Goal: Check status: Check status

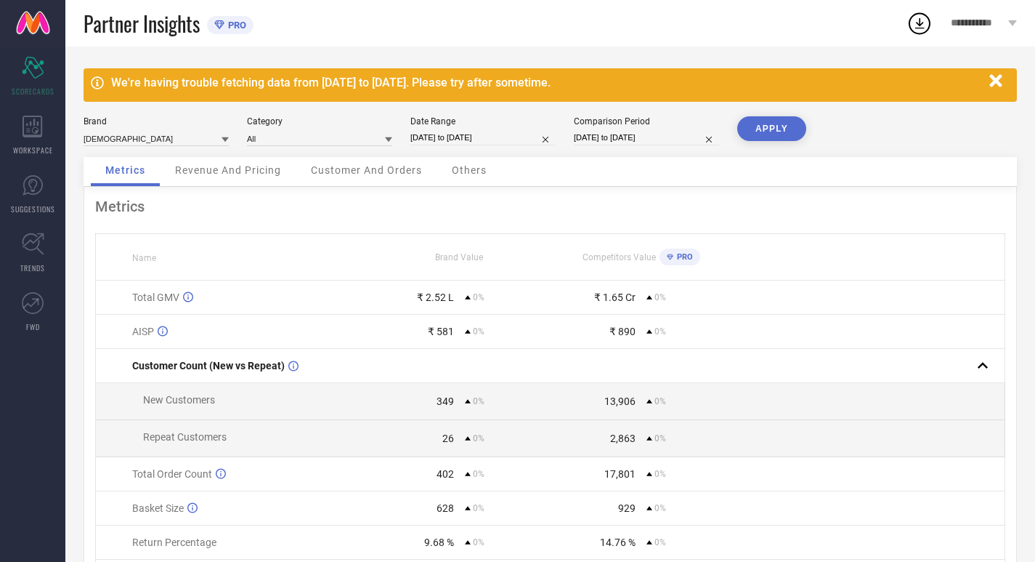
select select "7"
select select "2025"
select select "8"
select select "2025"
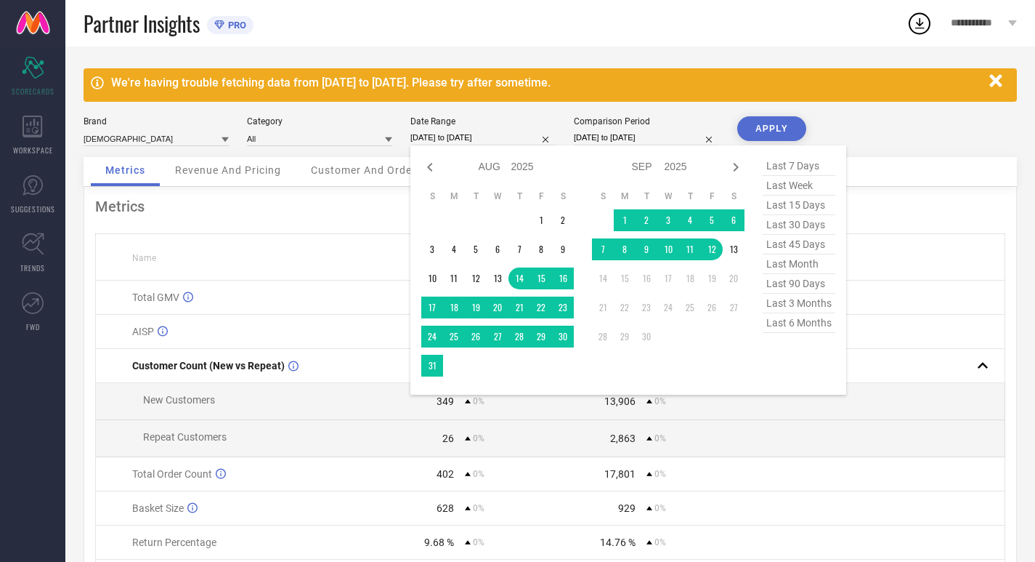
click at [482, 139] on input "[DATE] to [DATE]" at bounding box center [482, 137] width 145 height 15
click at [793, 226] on span "last 30 days" at bounding box center [799, 225] width 73 height 20
type input "[DATE] to [DATE]"
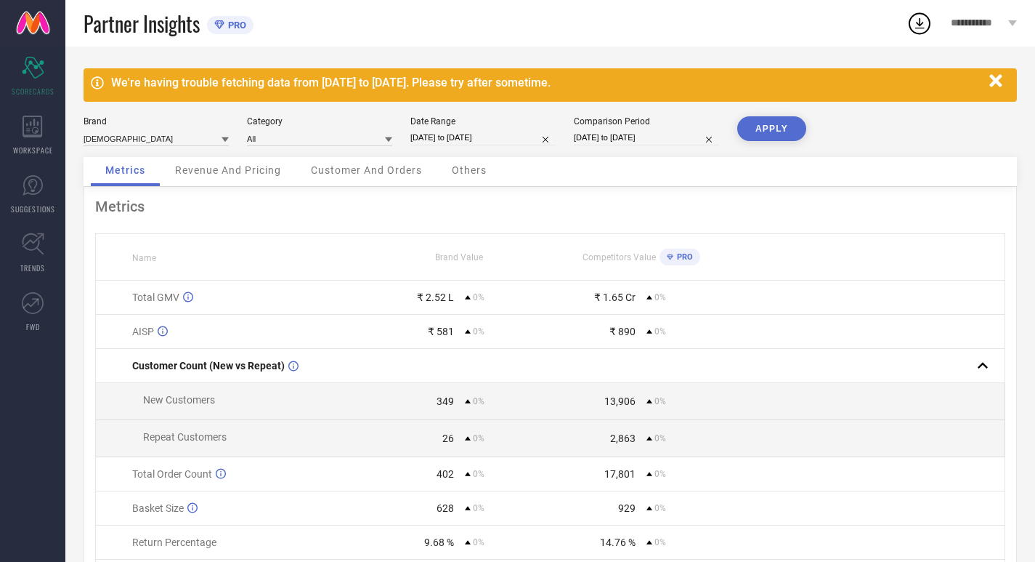
select select "7"
select select "2025"
select select "8"
select select "2025"
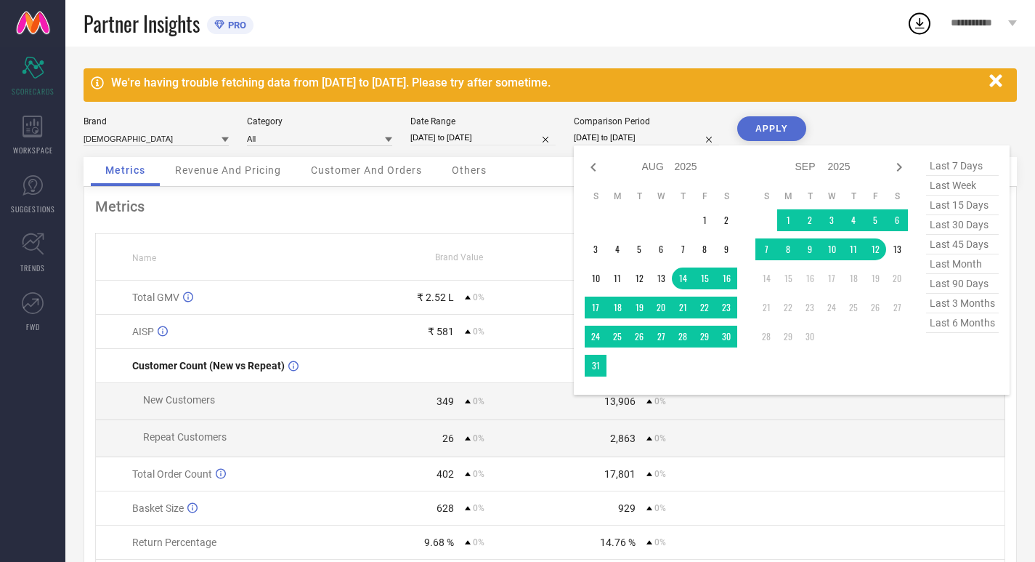
click at [667, 142] on input "[DATE] to [DATE]" at bounding box center [646, 137] width 145 height 15
click at [931, 224] on span "last 30 days" at bounding box center [962, 225] width 73 height 20
type input "[DATE] to [DATE]"
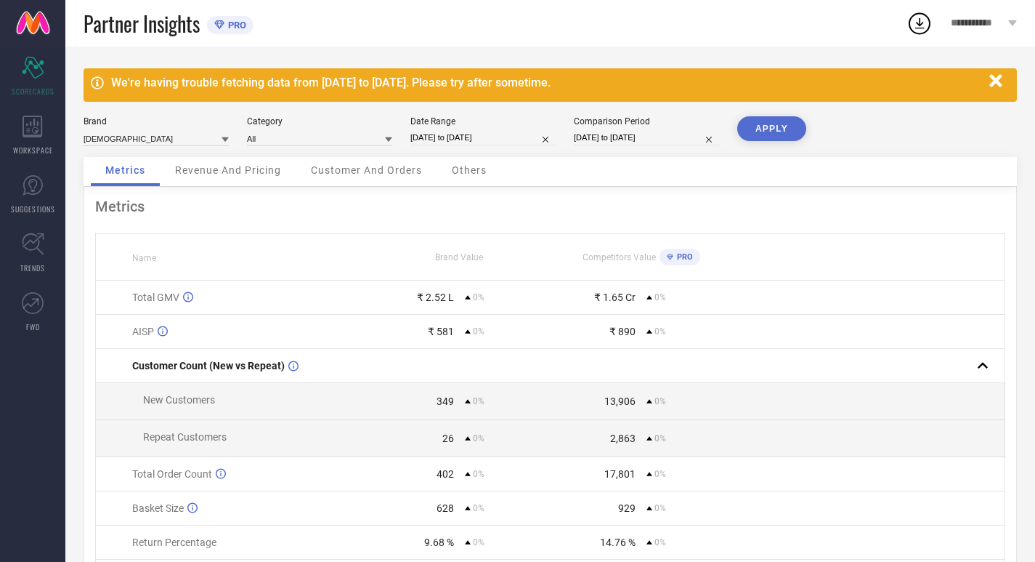
click at [765, 129] on button "APPLY" at bounding box center [771, 128] width 69 height 25
click at [41, 151] on span "WORKSPACE" at bounding box center [33, 150] width 40 height 11
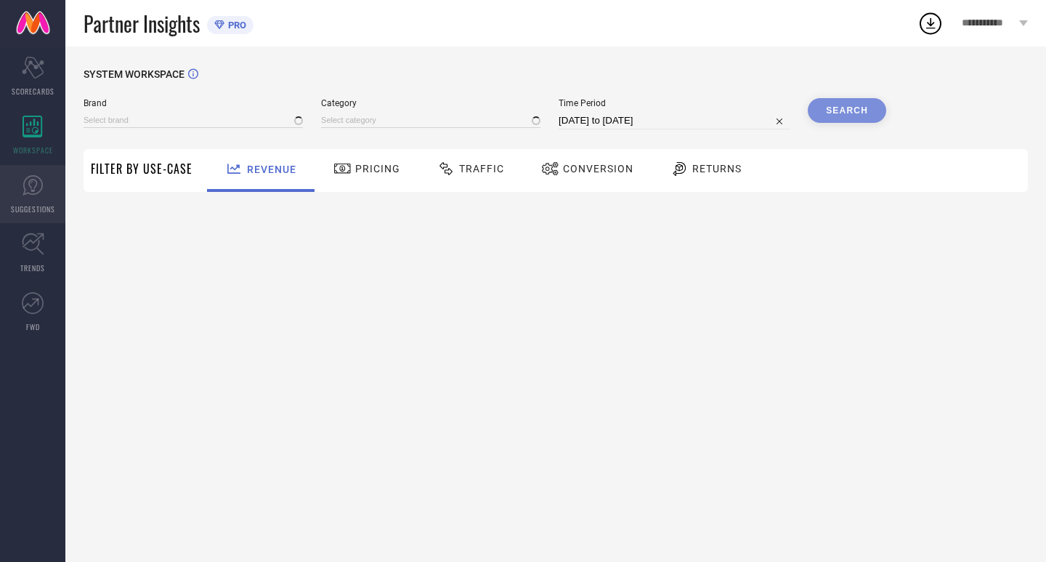
type input "[DEMOGRAPHIC_DATA]"
type input "All"
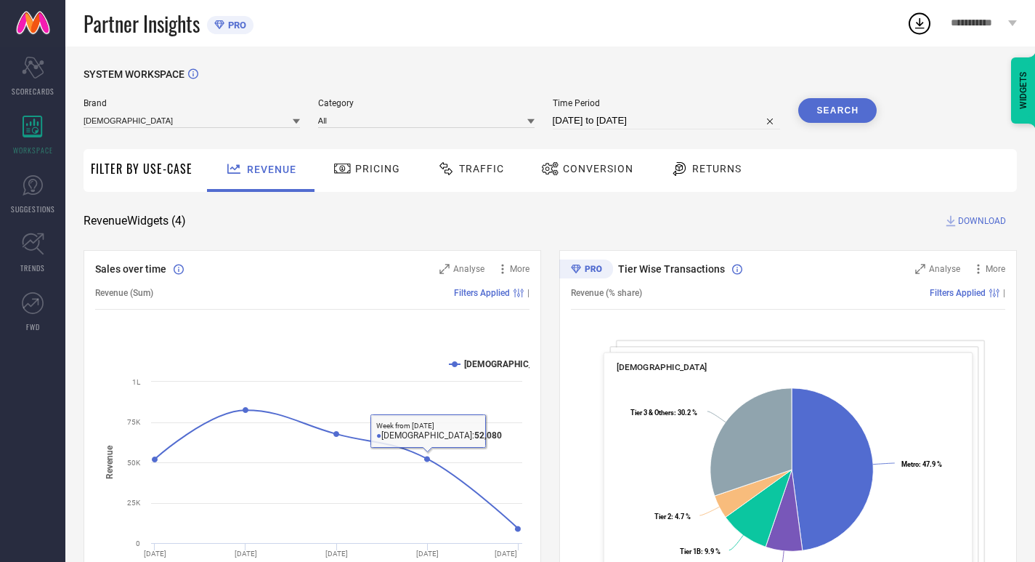
click at [368, 185] on div "Pricing" at bounding box center [366, 170] width 103 height 43
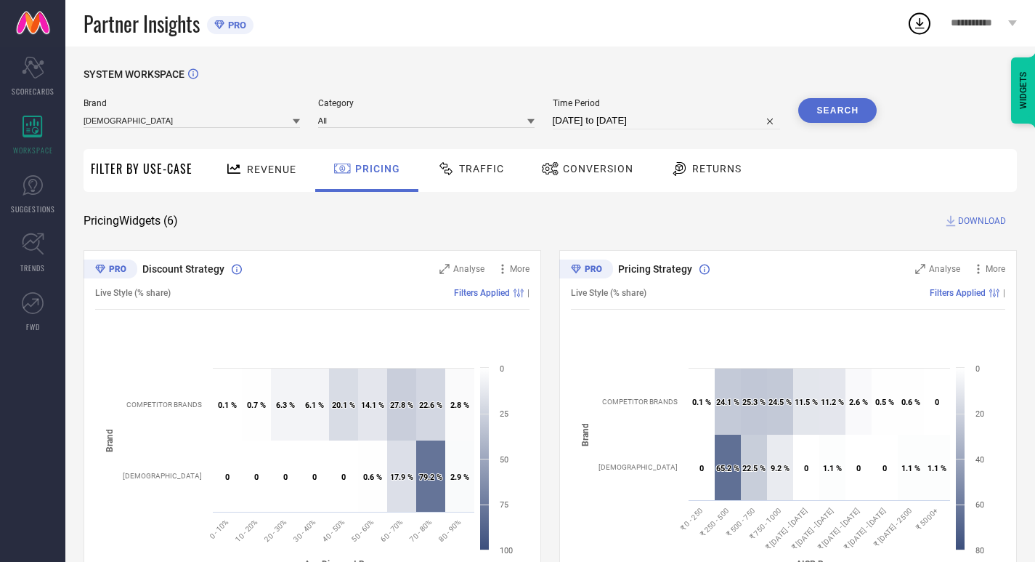
click at [486, 178] on div "Traffic" at bounding box center [471, 168] width 74 height 25
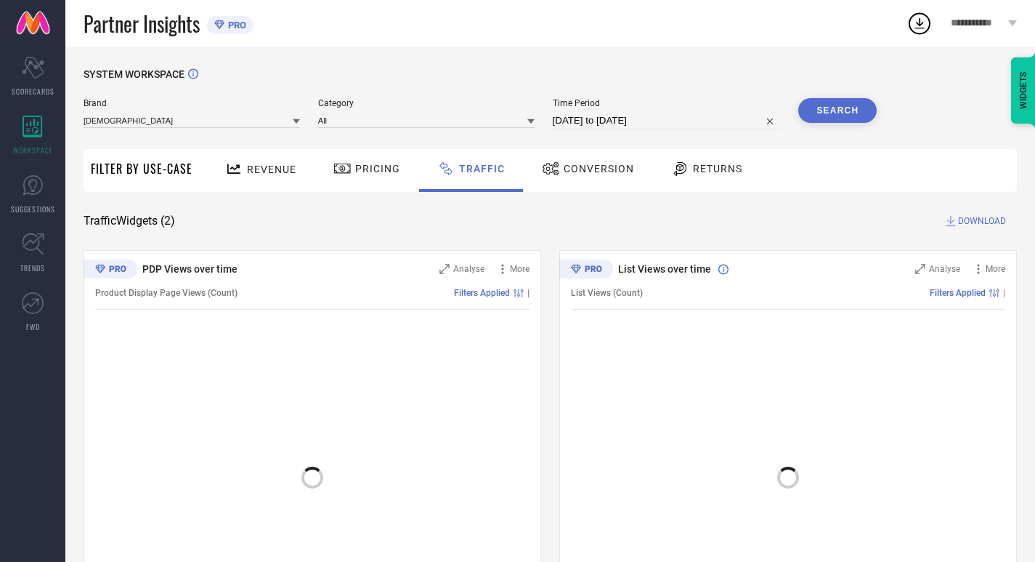
scroll to position [74, 0]
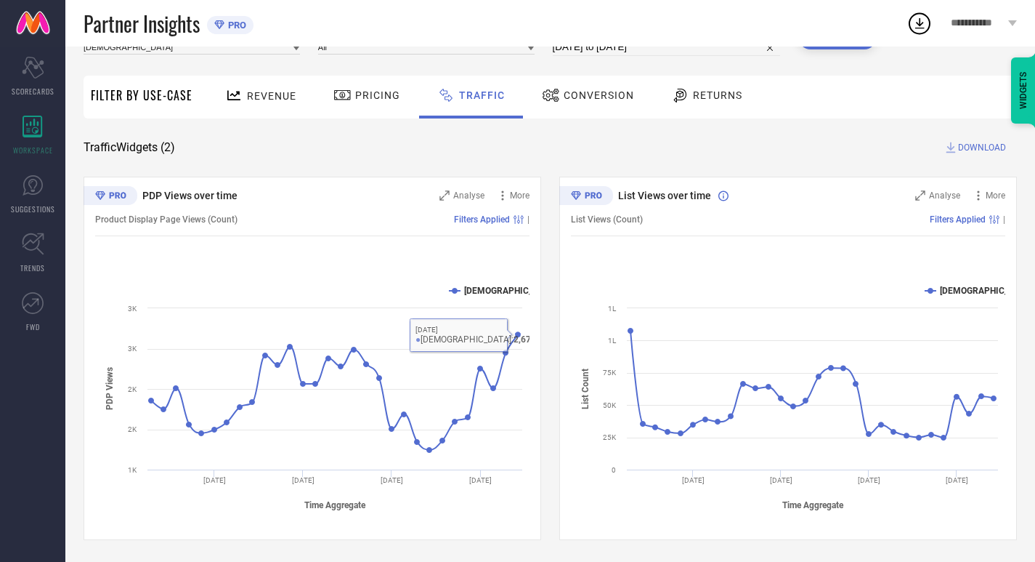
click at [614, 123] on div "SYSTEM WORKSPACE Brand INDIANRANG Category All Time Period [DATE] to [DATE] Sea…" at bounding box center [551, 267] width 934 height 545
click at [607, 107] on div "Conversion" at bounding box center [588, 95] width 100 height 25
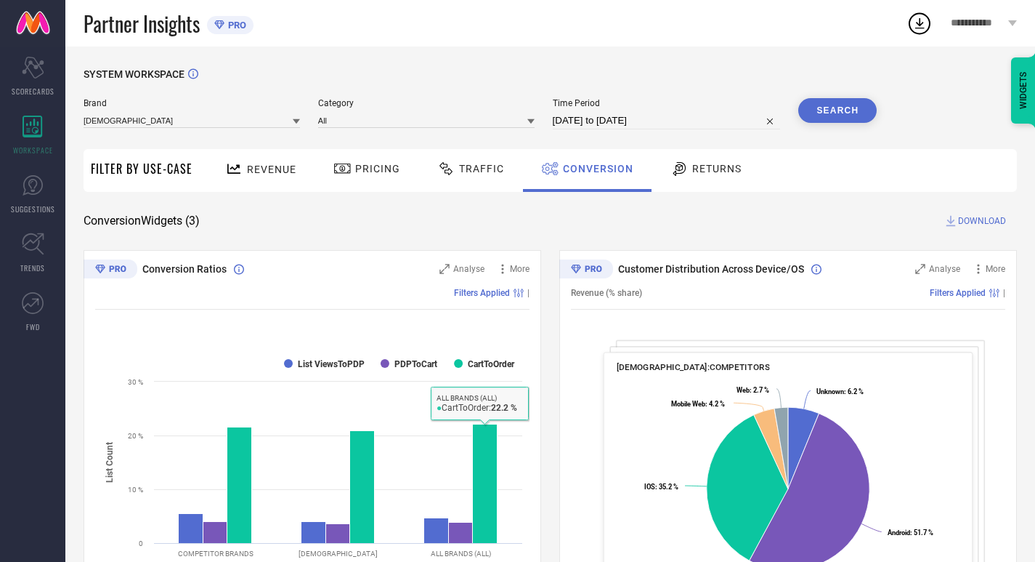
click at [717, 167] on span "Returns" at bounding box center [716, 169] width 49 height 12
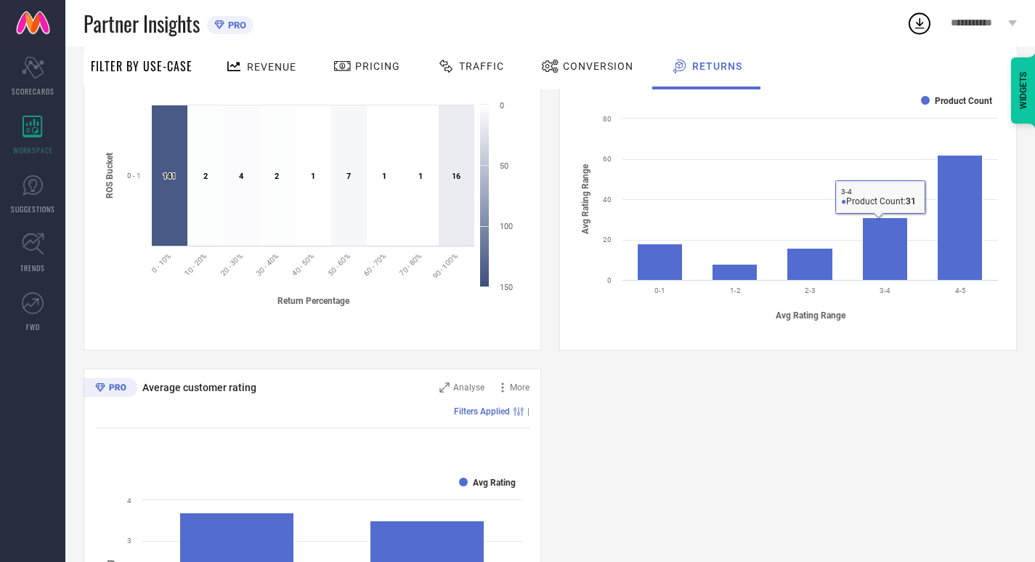
scroll to position [837, 0]
